Goal: Task Accomplishment & Management: Manage account settings

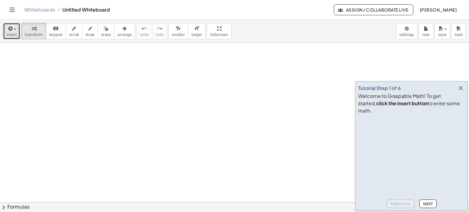
click at [11, 31] on icon "button" at bounding box center [9, 28] width 5 height 7
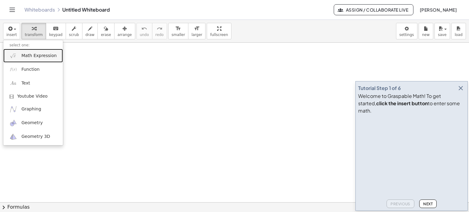
click at [27, 56] on span "Math Expression" at bounding box center [38, 56] width 35 height 6
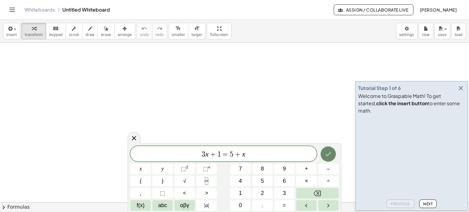
click at [328, 154] on icon "Done" at bounding box center [327, 153] width 7 height 7
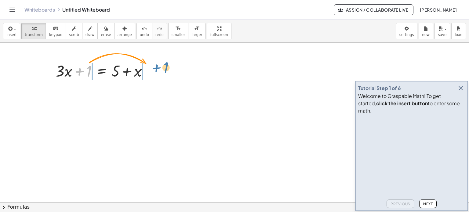
drag, startPoint x: 89, startPoint y: 70, endPoint x: 168, endPoint y: 68, distance: 79.4
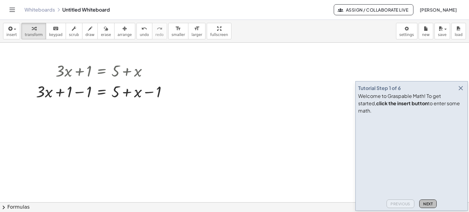
click at [432, 202] on span "Next" at bounding box center [427, 204] width 9 height 5
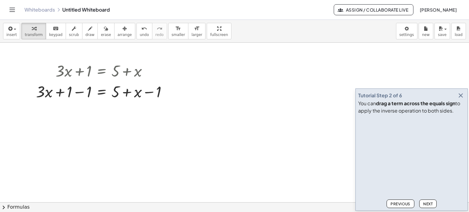
click at [428, 203] on span "Next" at bounding box center [427, 204] width 9 height 5
click at [78, 93] on div at bounding box center [104, 91] width 142 height 21
drag, startPoint x: 149, startPoint y: 112, endPoint x: 110, endPoint y: 114, distance: 38.5
click at [110, 114] on div at bounding box center [104, 112] width 142 height 21
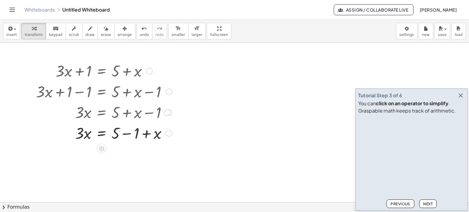
click at [126, 134] on div at bounding box center [104, 132] width 142 height 21
click at [428, 203] on span "Next" at bounding box center [427, 204] width 9 height 5
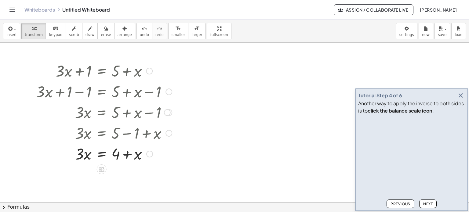
click at [104, 155] on div at bounding box center [104, 153] width 142 height 21
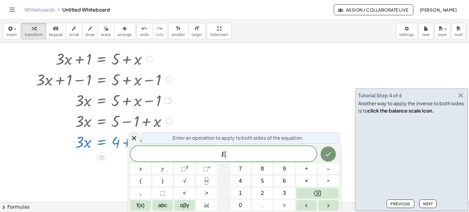
scroll to position [13, 0]
click at [429, 202] on span "Next" at bounding box center [427, 204] width 9 height 5
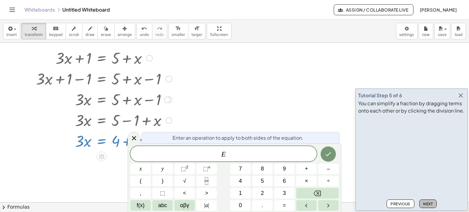
click at [431, 205] on span "Next" at bounding box center [427, 204] width 9 height 5
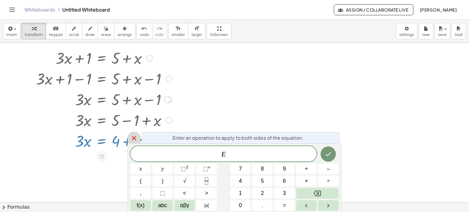
click at [132, 136] on icon at bounding box center [134, 138] width 4 height 4
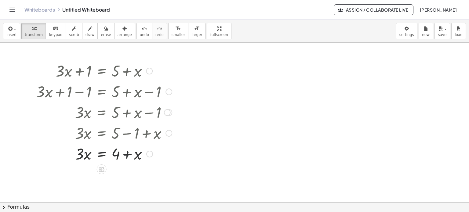
scroll to position [0, 0]
click at [100, 169] on icon at bounding box center [101, 169] width 5 height 5
click at [90, 168] on span "−" at bounding box center [90, 169] width 4 height 9
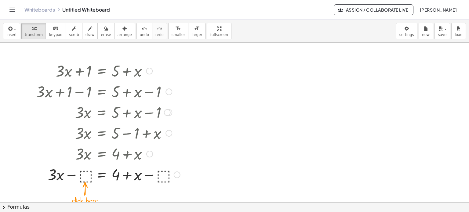
click at [87, 174] on div at bounding box center [108, 174] width 150 height 21
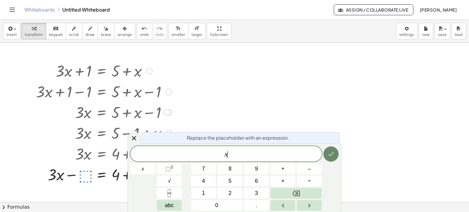
click at [330, 155] on icon "Done" at bounding box center [330, 153] width 7 height 7
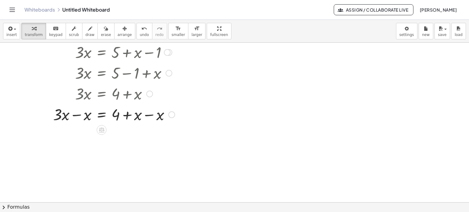
scroll to position [61, 0]
click at [148, 115] on div at bounding box center [105, 113] width 145 height 21
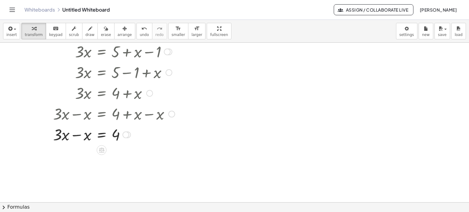
click at [75, 135] on div at bounding box center [105, 134] width 145 height 21
click at [103, 170] on icon at bounding box center [101, 170] width 5 height 5
click at [112, 171] on span "÷" at bounding box center [113, 171] width 3 height 9
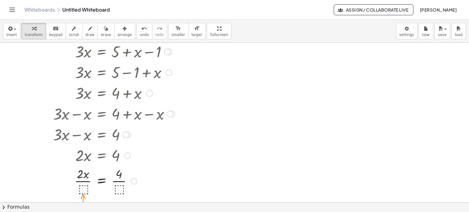
click at [83, 188] on div at bounding box center [105, 180] width 145 height 31
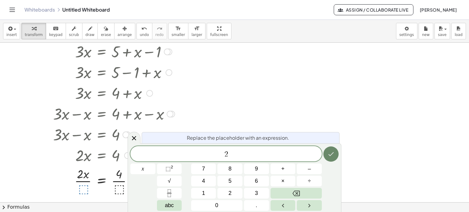
click at [333, 154] on icon "Done" at bounding box center [330, 153] width 7 height 7
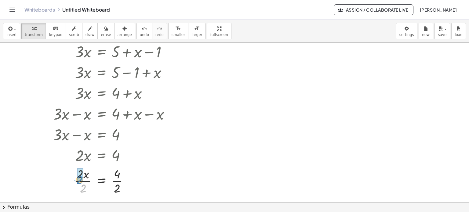
drag, startPoint x: 84, startPoint y: 188, endPoint x: 81, endPoint y: 179, distance: 9.3
drag, startPoint x: 114, startPoint y: 190, endPoint x: 116, endPoint y: 178, distance: 11.7
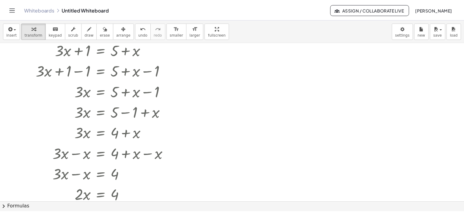
scroll to position [0, 0]
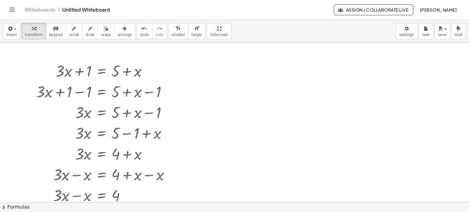
click at [346, 11] on span "Assign / Collaborate Live" at bounding box center [373, 9] width 69 height 5
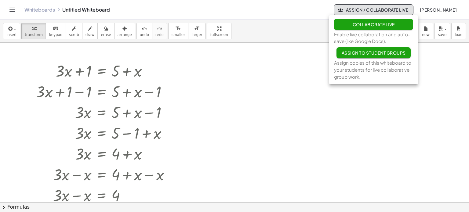
click at [14, 8] on icon "Toggle navigation" at bounding box center [12, 9] width 7 height 7
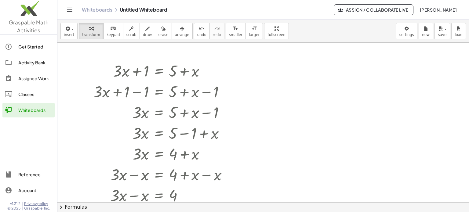
click at [32, 63] on div "Activity Bank" at bounding box center [35, 62] width 34 height 7
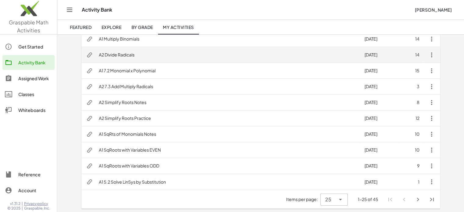
scroll to position [303, 0]
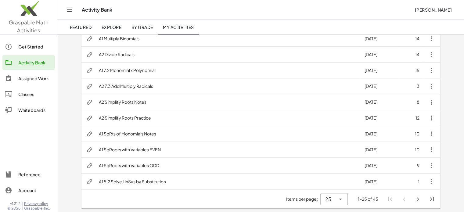
click at [24, 78] on div "Assigned Work" at bounding box center [35, 78] width 34 height 7
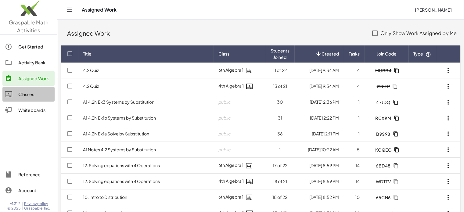
click at [26, 97] on div "Classes" at bounding box center [35, 94] width 34 height 7
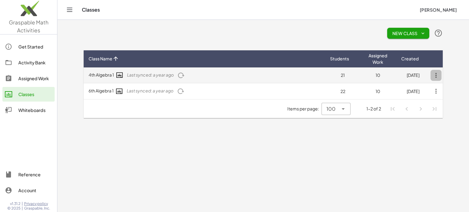
click at [436, 75] on icon "button" at bounding box center [435, 75] width 11 height 11
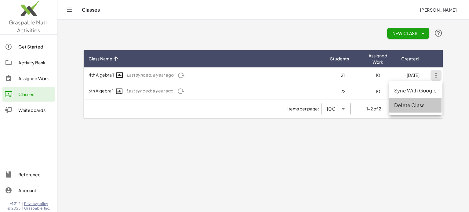
click at [416, 105] on div "Delete Class" at bounding box center [415, 105] width 42 height 7
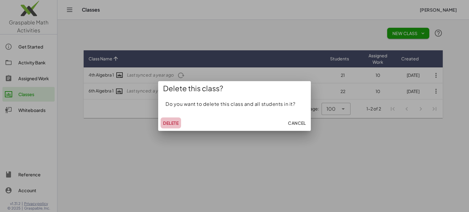
click at [170, 123] on span "Delete" at bounding box center [171, 122] width 16 height 5
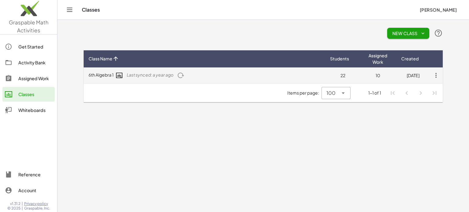
click at [106, 75] on td "6th Algebra 1 Last synced: a year ago" at bounding box center [204, 75] width 241 height 16
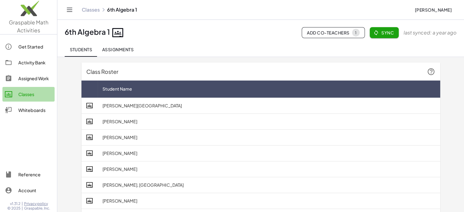
click at [28, 95] on div "Classes" at bounding box center [35, 94] width 34 height 7
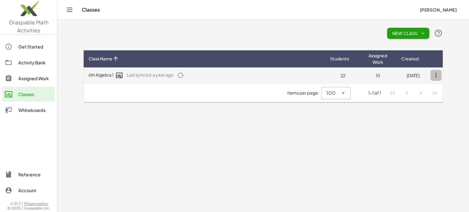
click at [434, 74] on icon "button" at bounding box center [435, 75] width 11 height 11
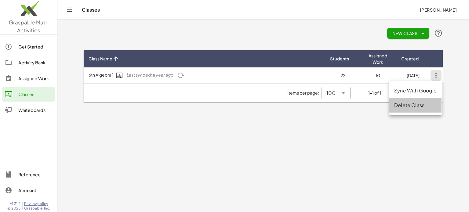
click at [402, 103] on div "Delete Class" at bounding box center [415, 105] width 42 height 7
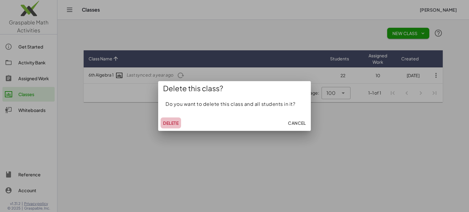
click at [169, 123] on span "Delete" at bounding box center [171, 122] width 16 height 5
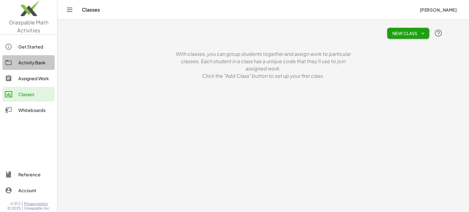
click at [29, 62] on div "Activity Bank" at bounding box center [35, 62] width 34 height 7
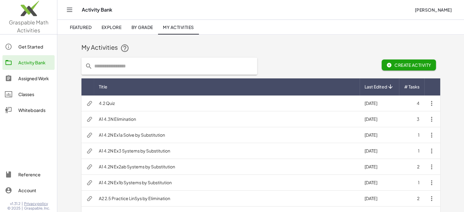
click at [86, 27] on span "Featured" at bounding box center [81, 26] width 22 height 5
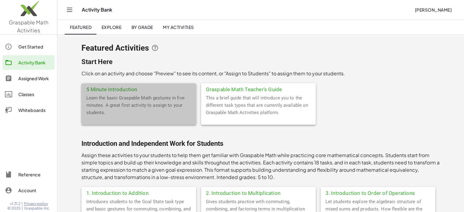
click at [105, 89] on div "5 Minute Introduction" at bounding box center [138, 88] width 115 height 11
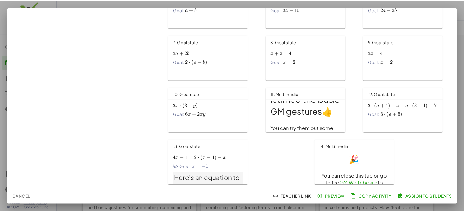
scroll to position [27, 0]
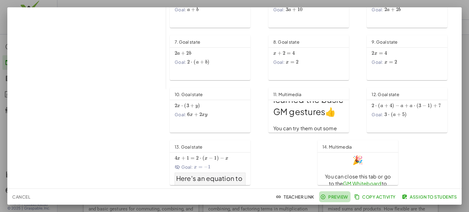
click at [338, 196] on span "Preview" at bounding box center [334, 196] width 27 height 5
drag, startPoint x: 466, startPoint y: 116, endPoint x: 407, endPoint y: 96, distance: 62.0
click at [466, 116] on div at bounding box center [234, 106] width 469 height 212
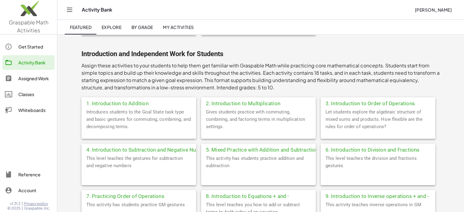
scroll to position [90, 0]
click at [29, 94] on div "Classes" at bounding box center [35, 94] width 34 height 7
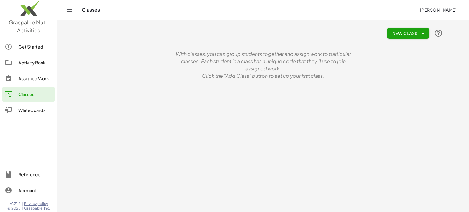
click at [421, 29] on button "New Class" at bounding box center [408, 33] width 42 height 11
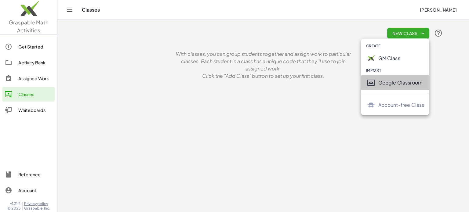
click at [391, 83] on div "Google Classroom" at bounding box center [401, 82] width 46 height 7
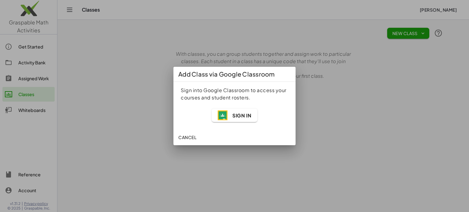
click at [246, 115] on span "Sign In" at bounding box center [241, 115] width 19 height 6
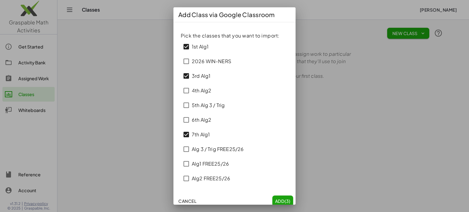
click at [279, 201] on span "Add (3)" at bounding box center [283, 200] width 16 height 5
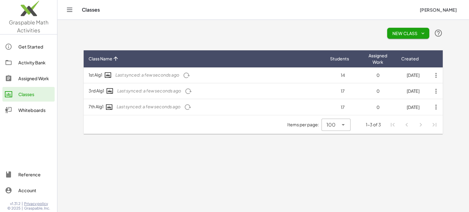
click at [35, 63] on div "Activity Bank" at bounding box center [35, 62] width 34 height 7
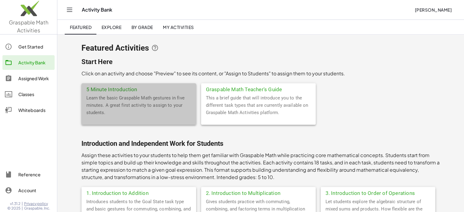
click at [103, 89] on div "5 Minute Introduction" at bounding box center [138, 88] width 115 height 11
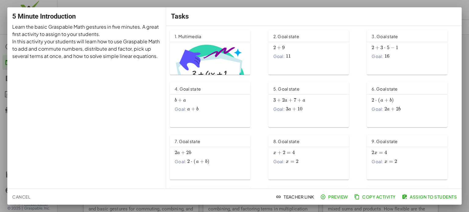
click at [420, 196] on span "Assign to Students" at bounding box center [430, 196] width 54 height 5
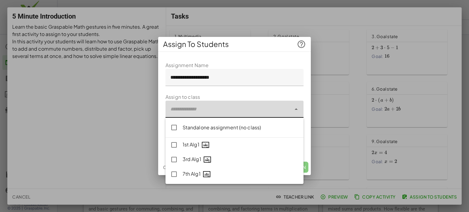
click at [193, 109] on div at bounding box center [228, 109] width 126 height 17
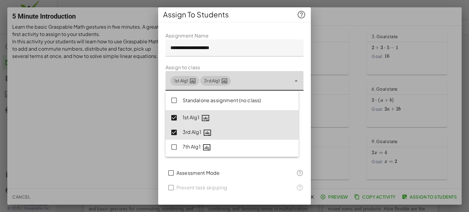
type input "**********"
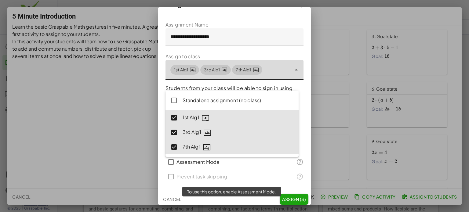
scroll to position [13, 0]
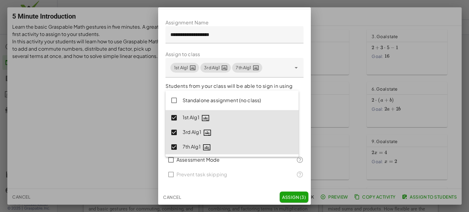
click at [263, 84] on p "Students from your class will be able to sign in using their Google Classroom a…" at bounding box center [234, 93] width 138 height 22
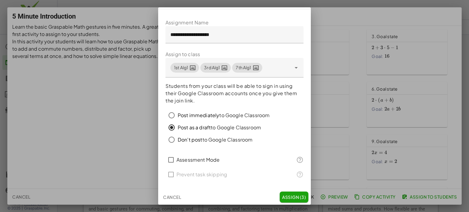
click at [290, 197] on span "Assign (3)" at bounding box center [294, 196] width 24 height 5
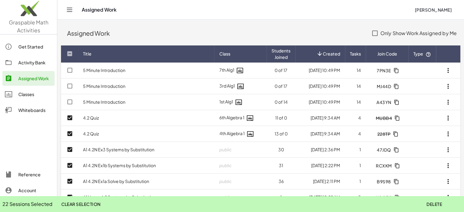
click at [434, 204] on span "Delete" at bounding box center [435, 203] width 16 height 5
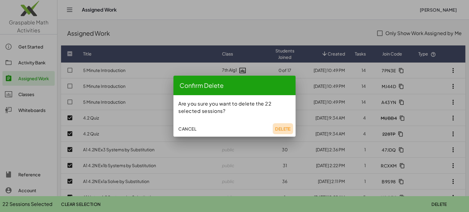
click at [285, 129] on span "Delete" at bounding box center [283, 128] width 16 height 5
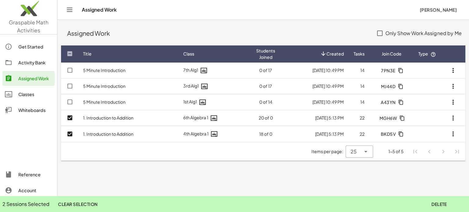
click at [436, 204] on span "Delete" at bounding box center [439, 203] width 16 height 5
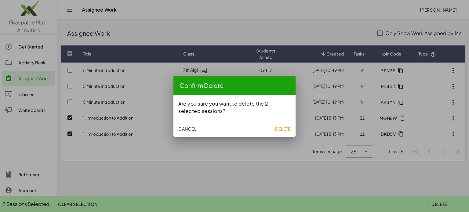
click at [279, 128] on span "Delete" at bounding box center [283, 128] width 16 height 5
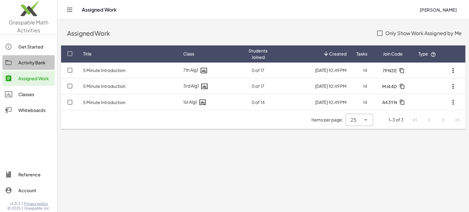
click at [26, 63] on div "Activity Bank" at bounding box center [35, 62] width 34 height 7
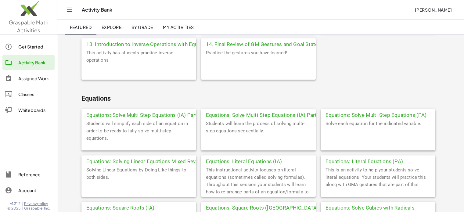
scroll to position [335, 0]
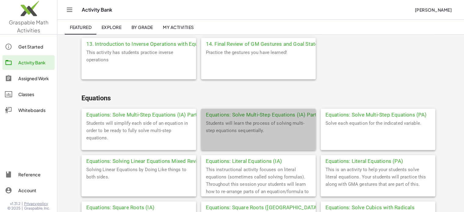
click at [248, 114] on div "Equations: Solve Multi-Step Equations (IA) Part 2" at bounding box center [258, 114] width 115 height 11
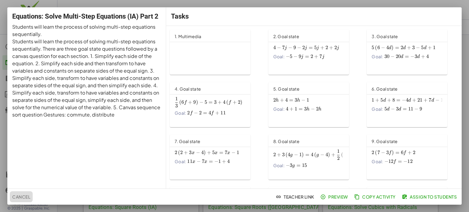
click at [17, 197] on span "Cancel" at bounding box center [21, 196] width 18 height 5
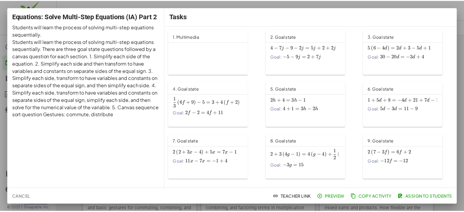
scroll to position [335, 0]
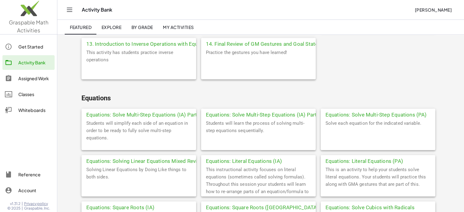
click at [124, 114] on div "Equations: Solve Multi-Step Equations (IA) Part 1" at bounding box center [138, 114] width 115 height 11
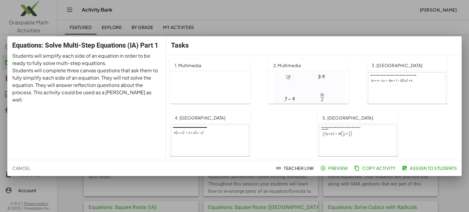
scroll to position [29, 0]
click at [385, 91] on div at bounding box center [407, 95] width 78 height 44
click at [435, 168] on span "Assign to Students" at bounding box center [430, 167] width 54 height 5
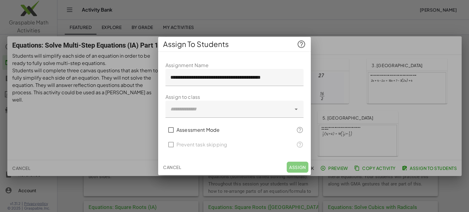
click at [294, 110] on icon at bounding box center [295, 109] width 7 height 7
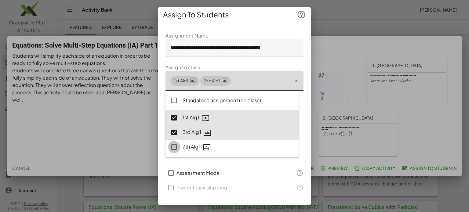
type input "**********"
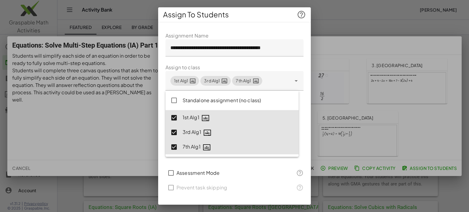
click at [230, 166] on div "Assessment Mode" at bounding box center [226, 173] width 123 height 15
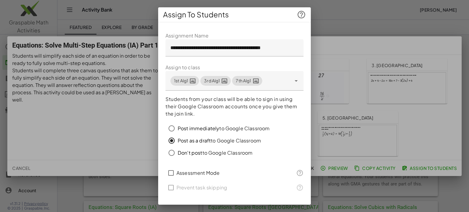
click at [357, 18] on div at bounding box center [234, 106] width 469 height 212
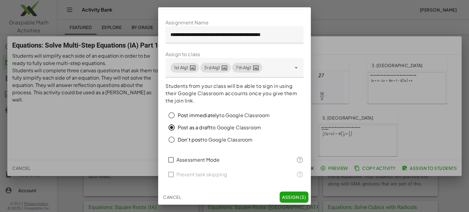
click at [284, 196] on span "Assign (3)" at bounding box center [294, 196] width 24 height 5
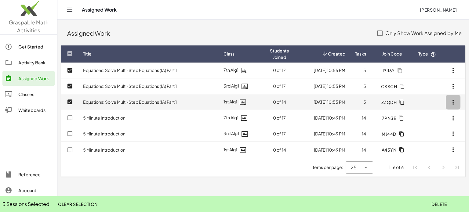
click at [450, 100] on icon "button" at bounding box center [452, 102] width 7 height 7
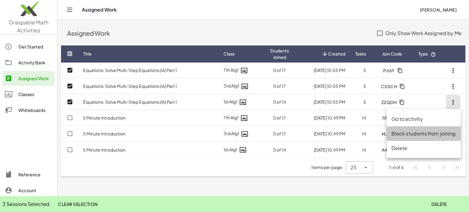
click at [413, 134] on div "Block students from joining" at bounding box center [423, 133] width 64 height 7
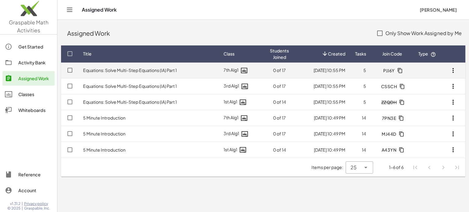
click at [450, 69] on icon "button" at bounding box center [452, 70] width 7 height 7
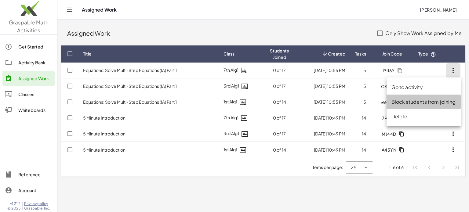
click at [398, 102] on div "Block students from joining" at bounding box center [423, 101] width 64 height 7
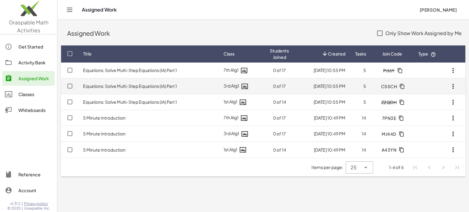
click at [452, 86] on icon "button" at bounding box center [452, 86] width 7 height 7
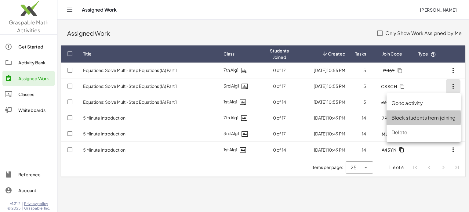
click at [404, 117] on div "Block students from joining" at bounding box center [423, 117] width 64 height 7
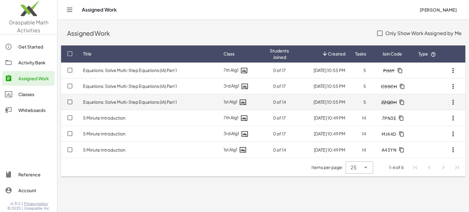
click at [452, 101] on icon "button" at bounding box center [452, 102] width 7 height 7
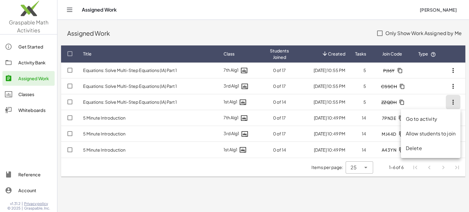
click at [312, 190] on main "Assigned Work Only Show Work Assigned by Me Title Class Students Joined Created…" at bounding box center [262, 106] width 411 height 212
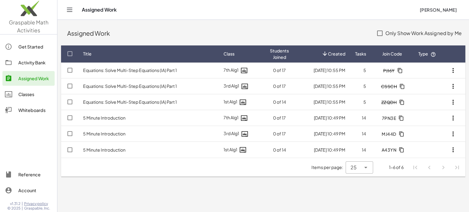
click at [22, 94] on div "Classes" at bounding box center [35, 94] width 34 height 7
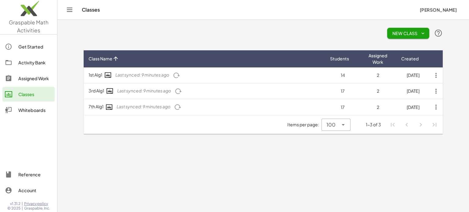
click at [406, 31] on span "New Class" at bounding box center [408, 33] width 32 height 5
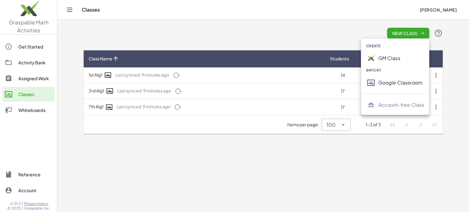
click at [391, 85] on div "Google Classroom" at bounding box center [401, 82] width 46 height 7
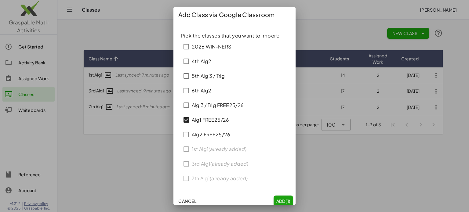
click at [277, 198] on span "Add (1)" at bounding box center [283, 200] width 15 height 5
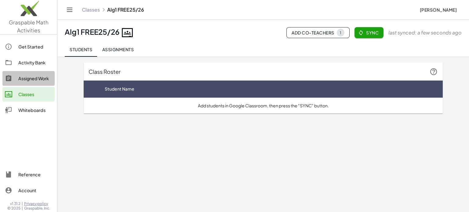
click at [27, 78] on div "Assigned Work" at bounding box center [35, 78] width 34 height 7
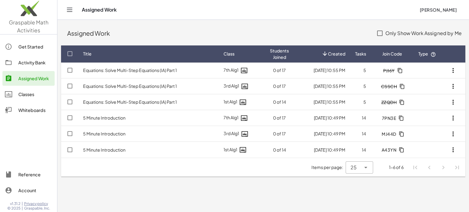
click at [27, 62] on div "Activity Bank" at bounding box center [35, 62] width 34 height 7
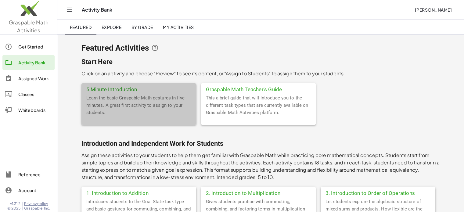
click at [99, 89] on div "5 Minute Introduction" at bounding box center [138, 88] width 115 height 11
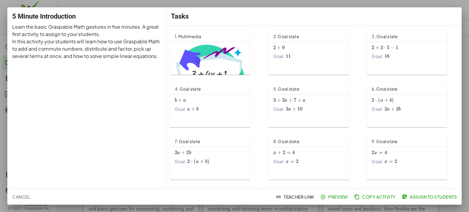
click at [432, 197] on span "Assign to Students" at bounding box center [430, 196] width 54 height 5
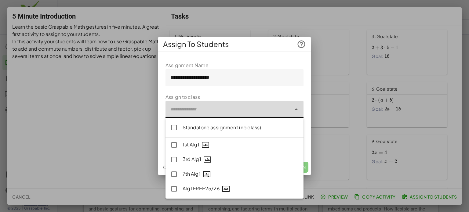
click at [284, 110] on div at bounding box center [228, 109] width 126 height 17
click at [188, 189] on div "Alg1 FREE25/26" at bounding box center [240, 189] width 116 height 8
type input "**********"
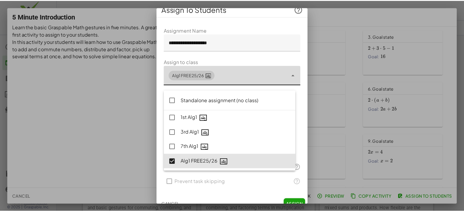
scroll to position [13, 0]
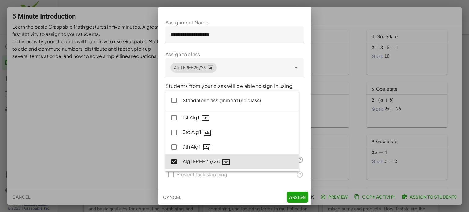
click at [291, 199] on span "Assign" at bounding box center [297, 196] width 17 height 5
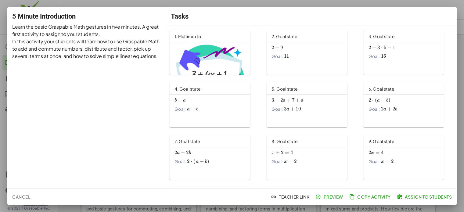
click at [422, 13] on div "Tasks" at bounding box center [311, 16] width 291 height 18
click at [441, 5] on div at bounding box center [232, 106] width 464 height 212
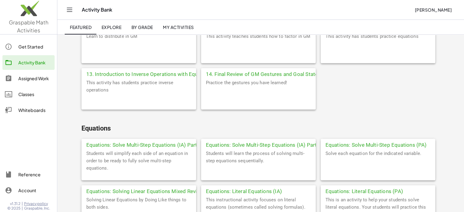
scroll to position [305, 0]
click at [144, 145] on div "Equations: Solve Multi-Step Equations (IA) Part 1" at bounding box center [138, 144] width 115 height 11
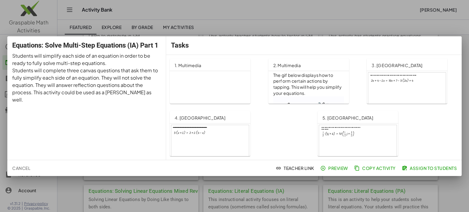
click at [426, 167] on span "Assign to Students" at bounding box center [430, 167] width 54 height 5
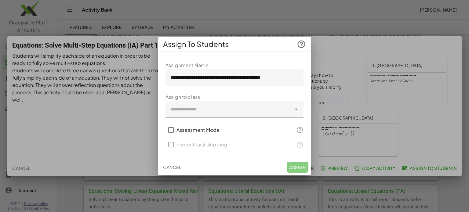
click at [294, 109] on icon at bounding box center [295, 109] width 7 height 7
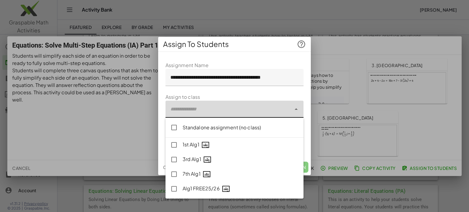
type input "**********"
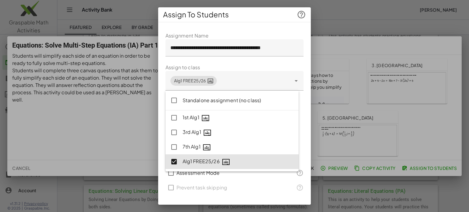
click at [298, 197] on div "**********" at bounding box center [234, 114] width 153 height 175
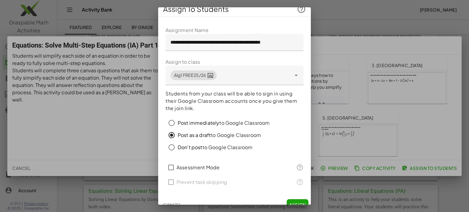
scroll to position [13, 0]
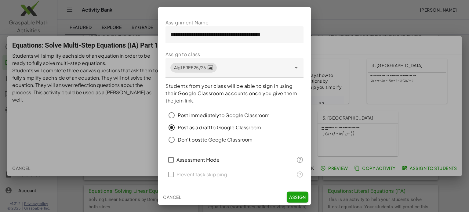
click at [293, 197] on span "Assign" at bounding box center [297, 196] width 17 height 5
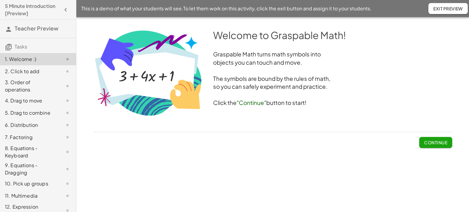
click at [432, 140] on span "Continue" at bounding box center [435, 142] width 23 height 5
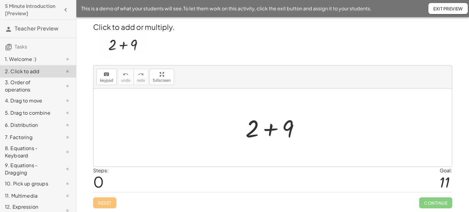
click at [272, 128] on div at bounding box center [274, 127] width 65 height 31
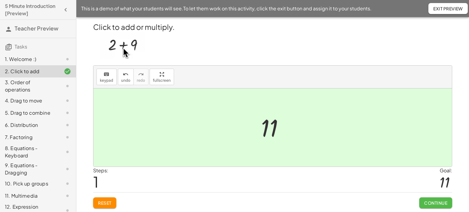
click at [438, 200] on button "Continue" at bounding box center [435, 202] width 33 height 11
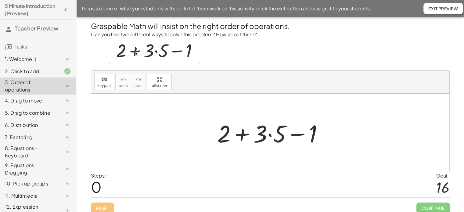
click at [270, 134] on div at bounding box center [272, 132] width 117 height 31
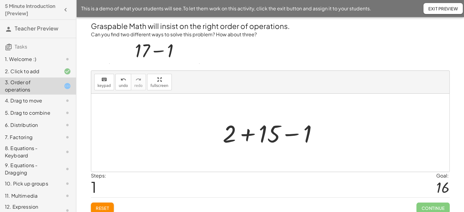
click at [250, 135] on div at bounding box center [273, 132] width 106 height 31
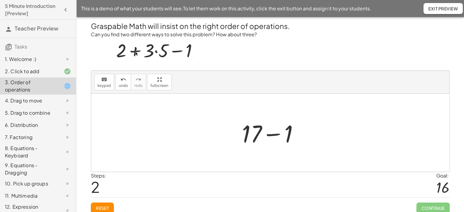
click at [273, 134] on div at bounding box center [273, 132] width 68 height 31
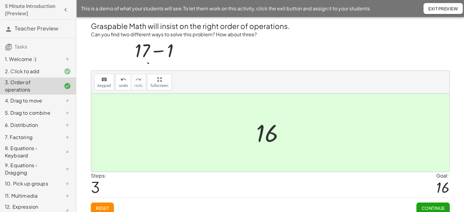
click at [433, 205] on span "Continue" at bounding box center [432, 207] width 23 height 5
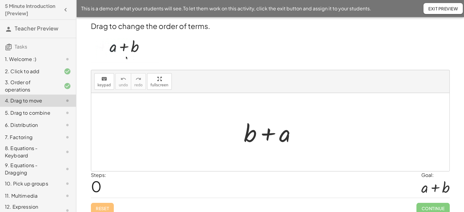
click at [267, 132] on div at bounding box center [273, 132] width 64 height 31
drag, startPoint x: 270, startPoint y: 133, endPoint x: 214, endPoint y: 132, distance: 55.8
click at [214, 132] on div "+ a + b + a" at bounding box center [270, 132] width 358 height 78
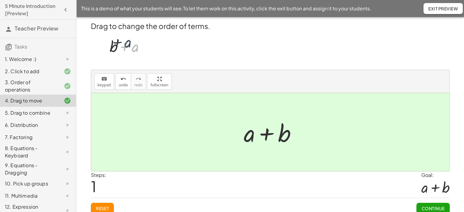
click at [428, 206] on span "Continue" at bounding box center [432, 208] width 23 height 5
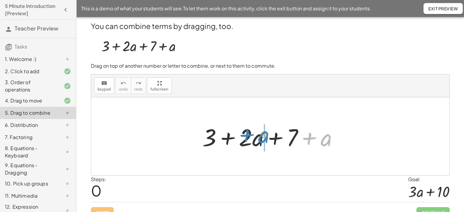
drag, startPoint x: 310, startPoint y: 138, endPoint x: 248, endPoint y: 135, distance: 62.6
click at [248, 135] on div at bounding box center [272, 136] width 147 height 31
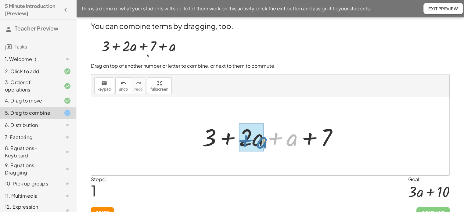
drag, startPoint x: 271, startPoint y: 138, endPoint x: 248, endPoint y: 139, distance: 23.5
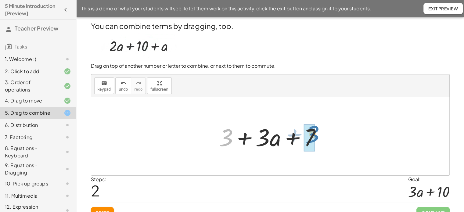
drag, startPoint x: 227, startPoint y: 142, endPoint x: 313, endPoint y: 139, distance: 86.7
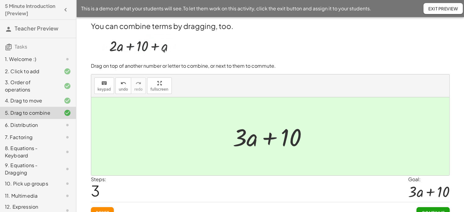
click at [432, 208] on button "Continue" at bounding box center [433, 212] width 33 height 11
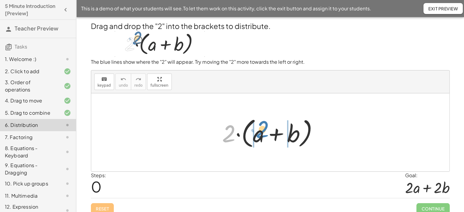
drag, startPoint x: 226, startPoint y: 138, endPoint x: 260, endPoint y: 134, distance: 34.1
click at [260, 134] on div at bounding box center [272, 132] width 107 height 35
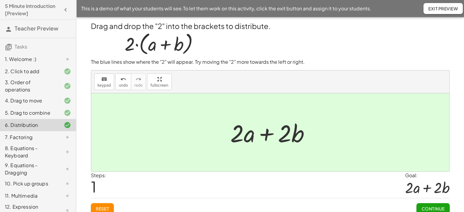
click at [433, 206] on span "Continue" at bounding box center [432, 208] width 23 height 5
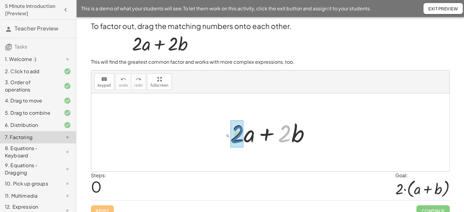
drag, startPoint x: 287, startPoint y: 139, endPoint x: 239, endPoint y: 140, distance: 47.3
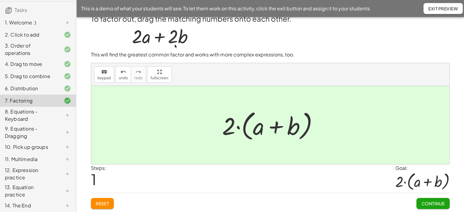
scroll to position [47, 0]
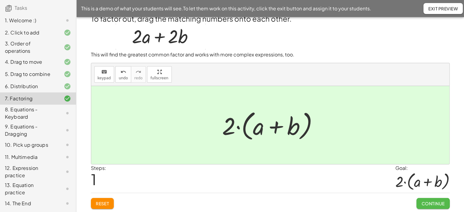
drag, startPoint x: 437, startPoint y: 202, endPoint x: 435, endPoint y: 198, distance: 4.1
click at [436, 202] on span "Continue" at bounding box center [432, 203] width 23 height 5
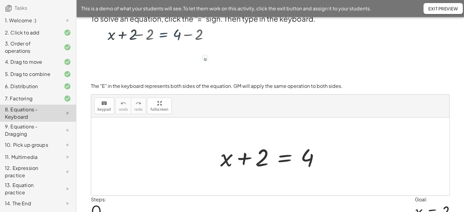
click at [283, 161] on div at bounding box center [272, 156] width 111 height 31
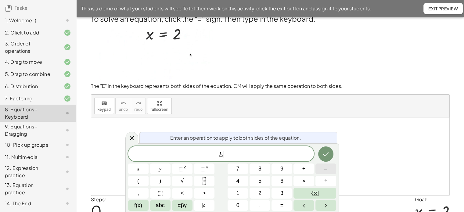
click at [328, 168] on button "–" at bounding box center [326, 169] width 20 height 11
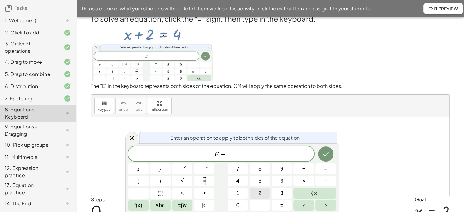
click at [260, 192] on span "2" at bounding box center [259, 193] width 3 height 8
click at [328, 154] on icon "Done" at bounding box center [325, 153] width 7 height 7
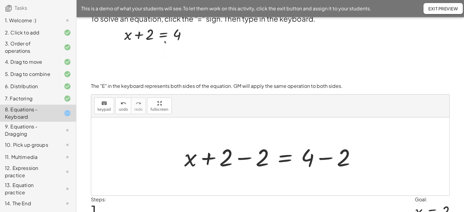
click at [244, 158] on div at bounding box center [272, 156] width 183 height 31
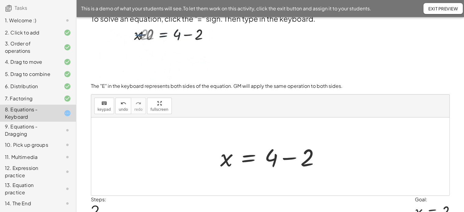
click at [287, 158] on div at bounding box center [272, 156] width 111 height 31
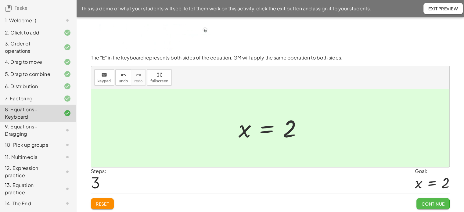
click at [431, 201] on span "Continue" at bounding box center [432, 203] width 23 height 5
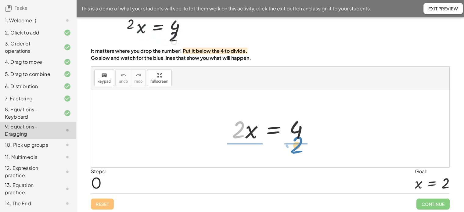
drag, startPoint x: 237, startPoint y: 136, endPoint x: 296, endPoint y: 152, distance: 61.2
click at [296, 152] on div "· 2 · 2 · x = 4" at bounding box center [270, 128] width 358 height 78
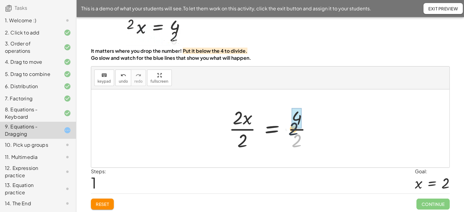
drag, startPoint x: 298, startPoint y: 142, endPoint x: 294, endPoint y: 125, distance: 16.6
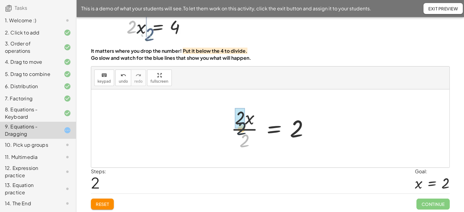
drag, startPoint x: 244, startPoint y: 139, endPoint x: 240, endPoint y: 123, distance: 16.7
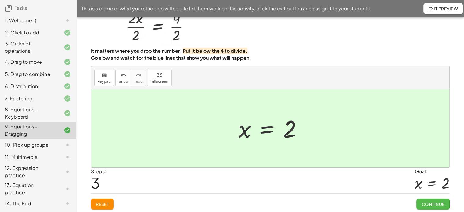
click at [430, 202] on span "Continue" at bounding box center [432, 203] width 23 height 5
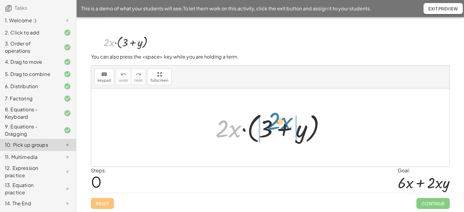
drag, startPoint x: 221, startPoint y: 134, endPoint x: 273, endPoint y: 126, distance: 52.1
click at [273, 126] on div at bounding box center [272, 127] width 121 height 35
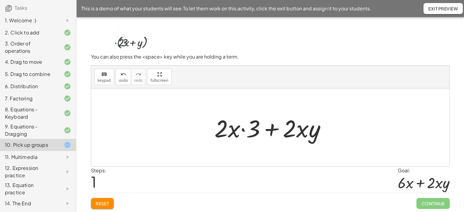
click at [243, 129] on div at bounding box center [272, 127] width 123 height 31
drag, startPoint x: 253, startPoint y: 128, endPoint x: 227, endPoint y: 130, distance: 26.0
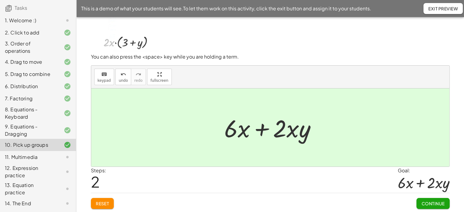
click at [427, 199] on button "Continue" at bounding box center [433, 203] width 33 height 11
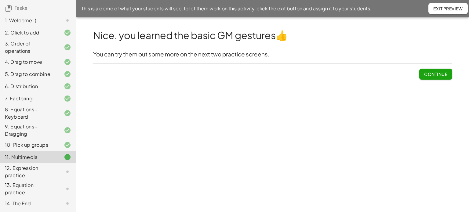
click at [432, 73] on span "Continue" at bounding box center [435, 73] width 23 height 5
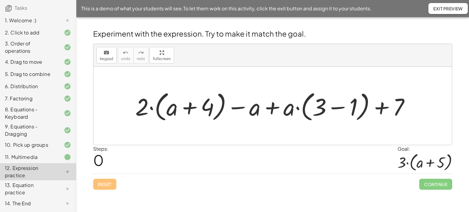
click at [340, 108] on div at bounding box center [274, 106] width 285 height 35
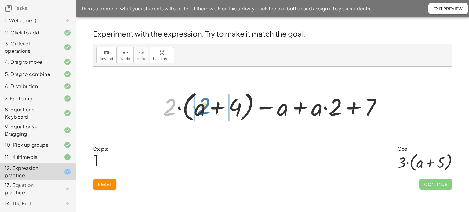
drag, startPoint x: 171, startPoint y: 108, endPoint x: 205, endPoint y: 107, distance: 34.2
click at [205, 107] on div at bounding box center [274, 106] width 229 height 35
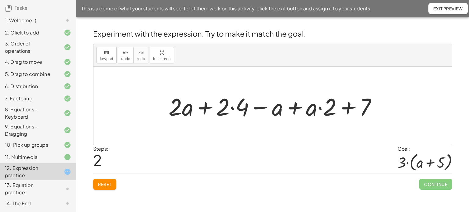
click at [232, 107] on div at bounding box center [274, 105] width 219 height 31
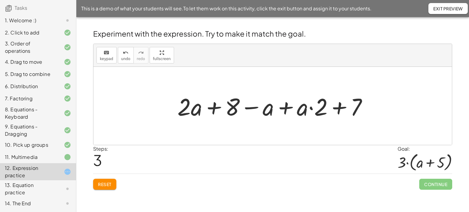
click at [313, 107] on div at bounding box center [274, 105] width 201 height 31
drag, startPoint x: 319, startPoint y: 111, endPoint x: 295, endPoint y: 113, distance: 23.6
click at [295, 113] on div at bounding box center [274, 105] width 201 height 31
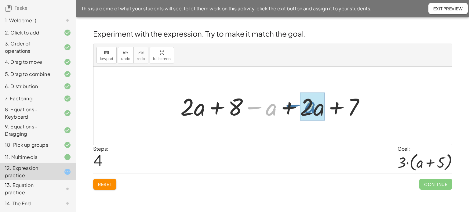
drag, startPoint x: 254, startPoint y: 108, endPoint x: 293, endPoint y: 106, distance: 38.8
click at [293, 106] on div at bounding box center [274, 105] width 195 height 31
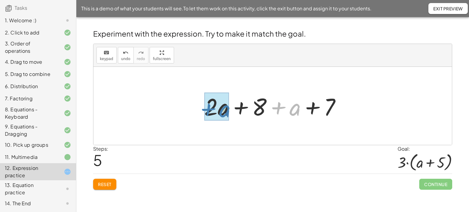
drag, startPoint x: 292, startPoint y: 110, endPoint x: 221, endPoint y: 112, distance: 70.5
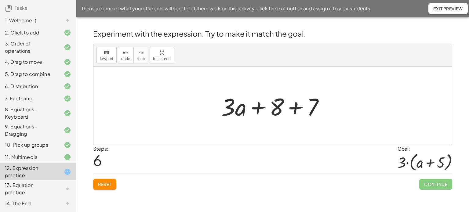
click at [294, 107] on div at bounding box center [275, 105] width 114 height 31
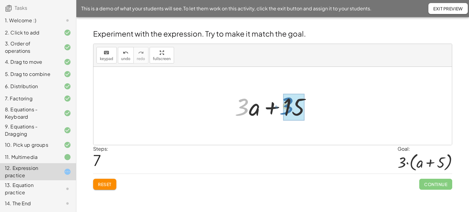
drag, startPoint x: 243, startPoint y: 111, endPoint x: 287, endPoint y: 110, distance: 44.9
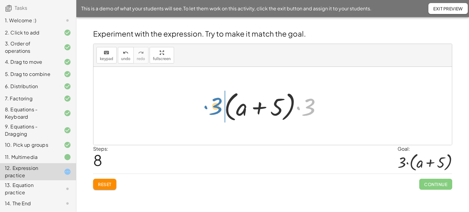
drag, startPoint x: 308, startPoint y: 108, endPoint x: 215, endPoint y: 107, distance: 92.8
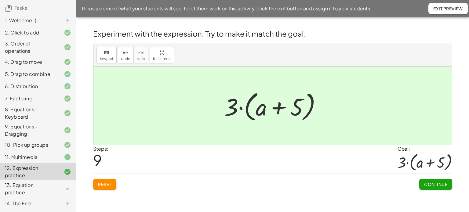
click at [439, 182] on span "Continue" at bounding box center [435, 184] width 23 height 5
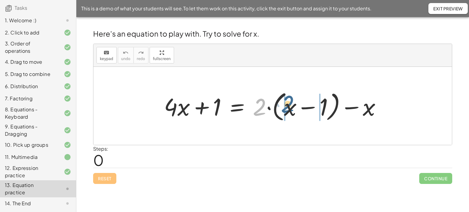
drag, startPoint x: 255, startPoint y: 111, endPoint x: 283, endPoint y: 108, distance: 28.2
click at [283, 108] on div at bounding box center [275, 106] width 228 height 35
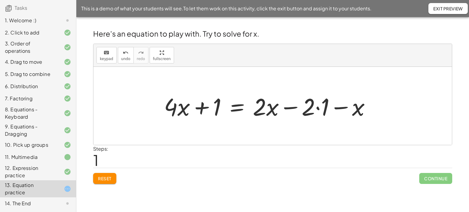
click at [316, 108] on div at bounding box center [269, 105] width 217 height 31
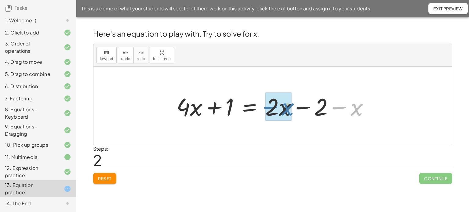
drag, startPoint x: 336, startPoint y: 108, endPoint x: 267, endPoint y: 108, distance: 69.0
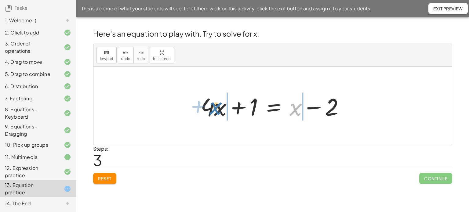
drag, startPoint x: 296, startPoint y: 107, endPoint x: 216, endPoint y: 106, distance: 80.0
click at [216, 106] on div at bounding box center [274, 105] width 154 height 31
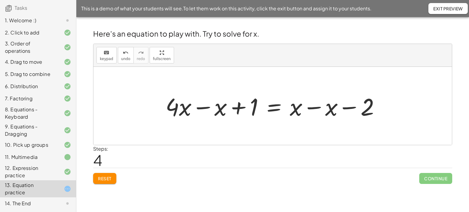
click at [203, 106] on div at bounding box center [274, 105] width 225 height 31
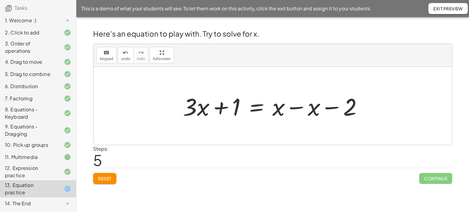
click at [295, 108] on div at bounding box center [275, 105] width 190 height 31
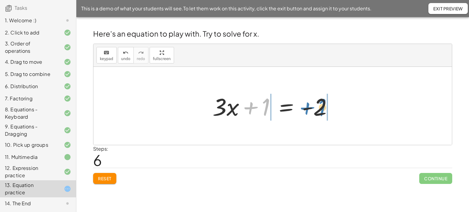
drag, startPoint x: 251, startPoint y: 108, endPoint x: 307, endPoint y: 108, distance: 56.5
click at [307, 108] on div at bounding box center [274, 105] width 131 height 31
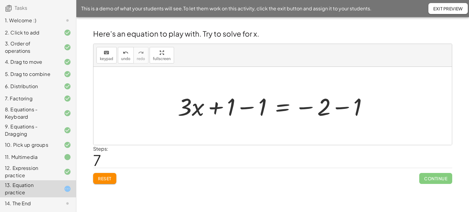
click at [308, 108] on div at bounding box center [275, 105] width 201 height 31
drag, startPoint x: 342, startPoint y: 108, endPoint x: 338, endPoint y: 108, distance: 3.4
click at [341, 108] on div at bounding box center [275, 105] width 201 height 31
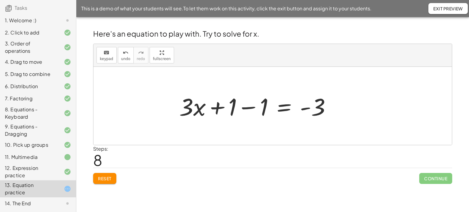
click at [249, 107] on div at bounding box center [257, 105] width 163 height 31
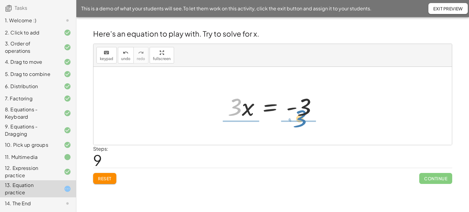
drag, startPoint x: 235, startPoint y: 112, endPoint x: 300, endPoint y: 124, distance: 66.4
click at [300, 124] on div "+ · 4 · x + 1 = + · 2 · ( + x − 1 ) − x + · 4 · x + 1 = + · 2 · x − · 2 · 1 − x…" at bounding box center [272, 106] width 358 height 78
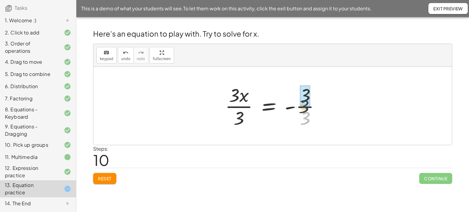
drag, startPoint x: 305, startPoint y: 118, endPoint x: 304, endPoint y: 105, distance: 13.2
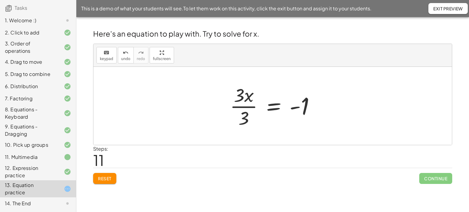
click at [239, 107] on div at bounding box center [275, 105] width 96 height 47
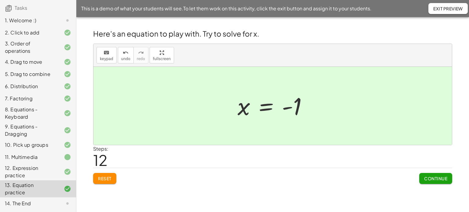
click at [436, 176] on span "Continue" at bounding box center [435, 178] width 23 height 5
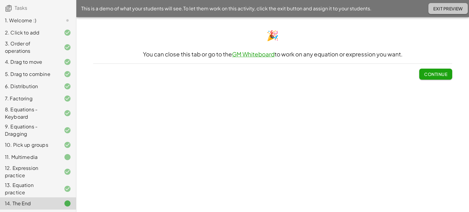
click at [437, 5] on button "Exit Preview" at bounding box center [447, 8] width 39 height 11
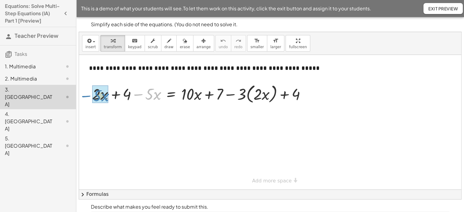
drag, startPoint x: 138, startPoint y: 94, endPoint x: 86, endPoint y: 96, distance: 52.2
click at [86, 96] on div "− · 5 · x + · 2 · x + 4 − · 5 · x = + · 10 · x + 7 − · 3 · ( · 2 · x ) + 4" at bounding box center [199, 94] width 232 height 26
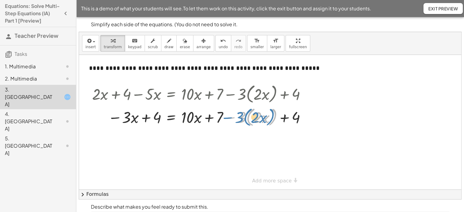
click at [228, 117] on div at bounding box center [201, 116] width 225 height 23
drag, startPoint x: 242, startPoint y: 120, endPoint x: 257, endPoint y: 121, distance: 15.0
click at [257, 121] on div at bounding box center [201, 116] width 225 height 23
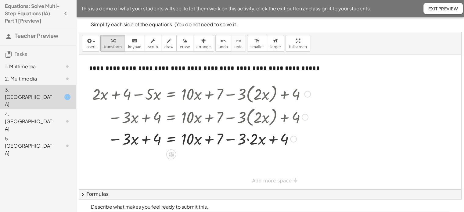
click at [248, 139] on div at bounding box center [201, 138] width 225 height 21
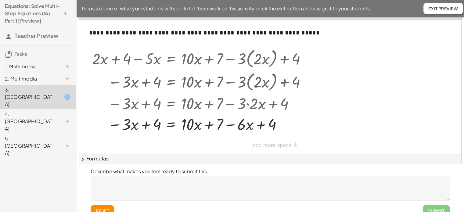
scroll to position [44, 0]
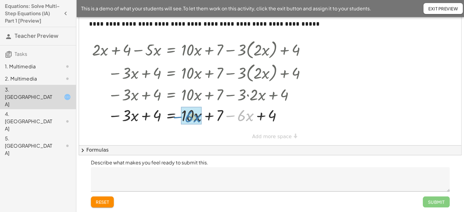
drag, startPoint x: 232, startPoint y: 116, endPoint x: 180, endPoint y: 117, distance: 52.5
click at [180, 117] on div at bounding box center [201, 115] width 225 height 21
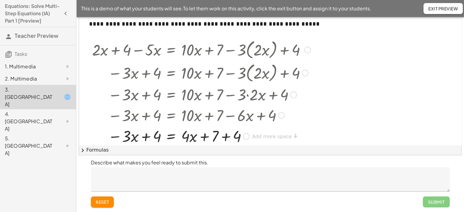
click at [224, 135] on div at bounding box center [201, 135] width 225 height 21
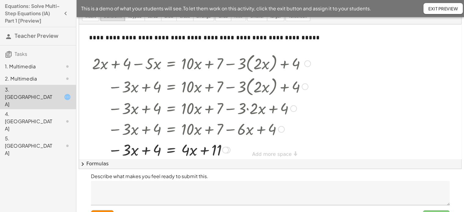
scroll to position [31, 0]
click at [84, 164] on span "chevron_right" at bounding box center [82, 164] width 7 height 7
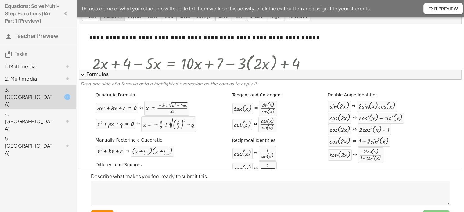
click at [84, 75] on span "expand_more" at bounding box center [82, 74] width 7 height 7
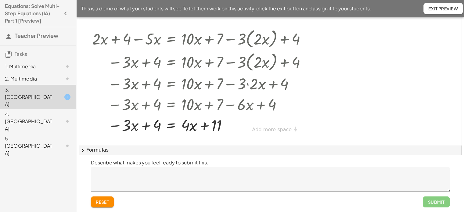
scroll to position [5, 0]
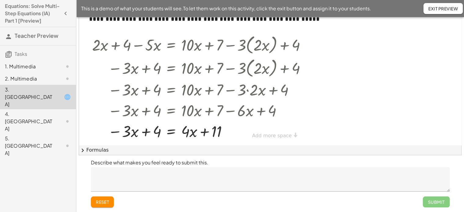
click at [175, 168] on textarea at bounding box center [270, 179] width 359 height 24
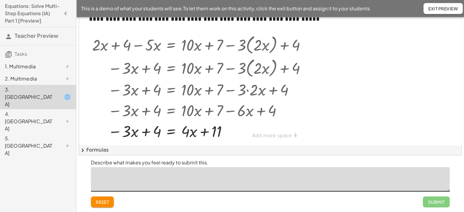
scroll to position [11, 0]
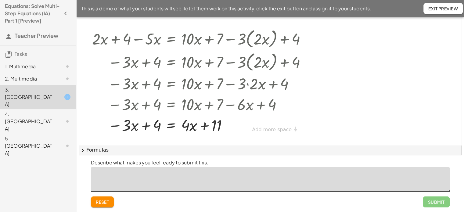
click at [26, 110] on div "4. [GEOGRAPHIC_DATA]" at bounding box center [29, 121] width 49 height 22
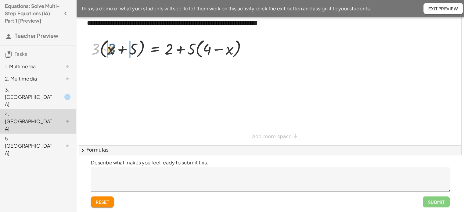
drag, startPoint x: 93, startPoint y: 52, endPoint x: 109, endPoint y: 52, distance: 15.9
click at [109, 52] on div at bounding box center [171, 48] width 167 height 23
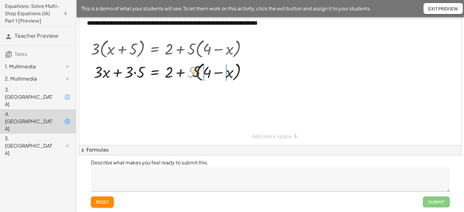
drag, startPoint x: 192, startPoint y: 76, endPoint x: 227, endPoint y: 75, distance: 35.1
click at [227, 75] on div at bounding box center [171, 71] width 167 height 23
click at [197, 72] on div at bounding box center [171, 71] width 167 height 21
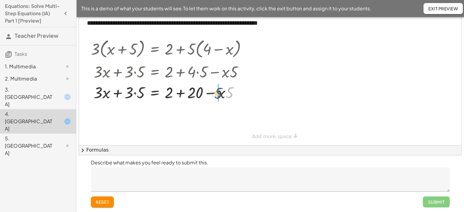
drag, startPoint x: 229, startPoint y: 96, endPoint x: 218, endPoint y: 96, distance: 11.0
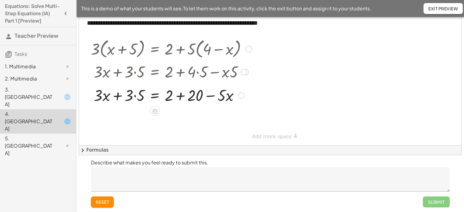
drag, startPoint x: 240, startPoint y: 113, endPoint x: 240, endPoint y: 92, distance: 21.1
click at [240, 92] on div at bounding box center [241, 95] width 7 height 7
click at [134, 92] on div at bounding box center [171, 92] width 167 height 21
drag, startPoint x: 240, startPoint y: 112, endPoint x: 238, endPoint y: 92, distance: 19.6
click at [155, 96] on div "+ x + = + 2 + − x · 3 · · · 5 20 15" at bounding box center [155, 96] width 0 height 0
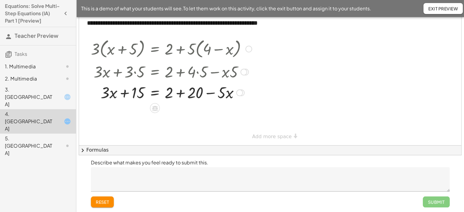
click at [178, 92] on div at bounding box center [171, 92] width 167 height 21
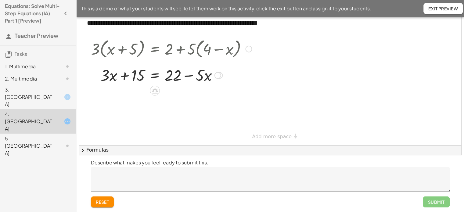
drag, startPoint x: 218, startPoint y: 112, endPoint x: 218, endPoint y: 72, distance: 40.6
click at [155, 75] on div "+ x + = + − x · 3 · · · 5 15 22" at bounding box center [155, 75] width 0 height 0
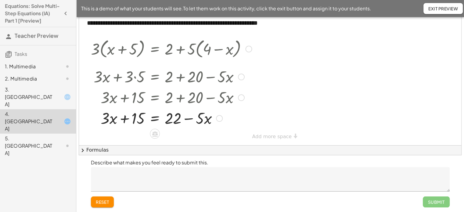
drag, startPoint x: 218, startPoint y: 71, endPoint x: 218, endPoint y: 123, distance: 51.6
click at [155, 118] on div "+ x + = + − x · 3 · · · 5 15 22" at bounding box center [155, 118] width 0 height 0
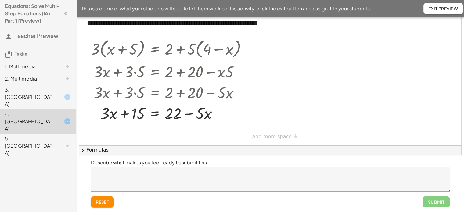
click at [69, 142] on icon at bounding box center [67, 145] width 7 height 7
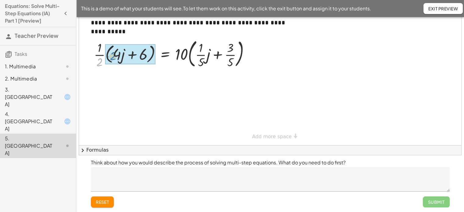
drag, startPoint x: 99, startPoint y: 63, endPoint x: 113, endPoint y: 57, distance: 14.7
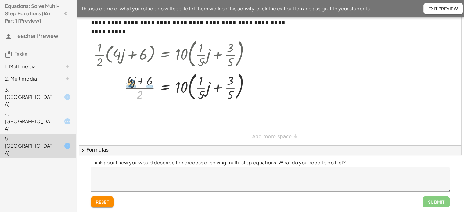
drag, startPoint x: 138, startPoint y: 95, endPoint x: 129, endPoint y: 83, distance: 14.7
click at [129, 83] on div at bounding box center [174, 86] width 167 height 33
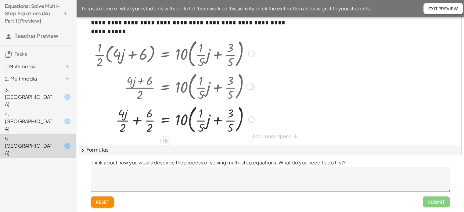
click at [120, 118] on div at bounding box center [174, 119] width 167 height 33
click at [150, 120] on div at bounding box center [174, 119] width 167 height 33
drag, startPoint x: 181, startPoint y: 123, endPoint x: 202, endPoint y: 122, distance: 20.8
click at [202, 122] on div at bounding box center [174, 119] width 167 height 33
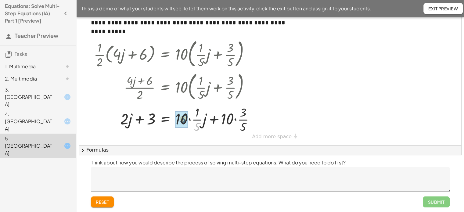
drag, startPoint x: 197, startPoint y: 128, endPoint x: 182, endPoint y: 120, distance: 16.4
drag, startPoint x: 224, startPoint y: 128, endPoint x: 206, endPoint y: 122, distance: 18.9
click at [211, 119] on div at bounding box center [174, 119] width 167 height 21
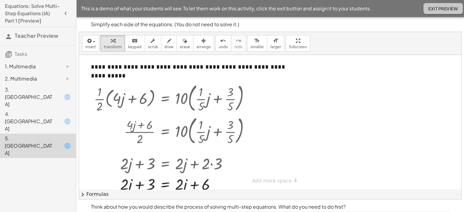
click at [443, 7] on span "Exit Preview" at bounding box center [443, 8] width 30 height 5
